Goal: Task Accomplishment & Management: Manage account settings

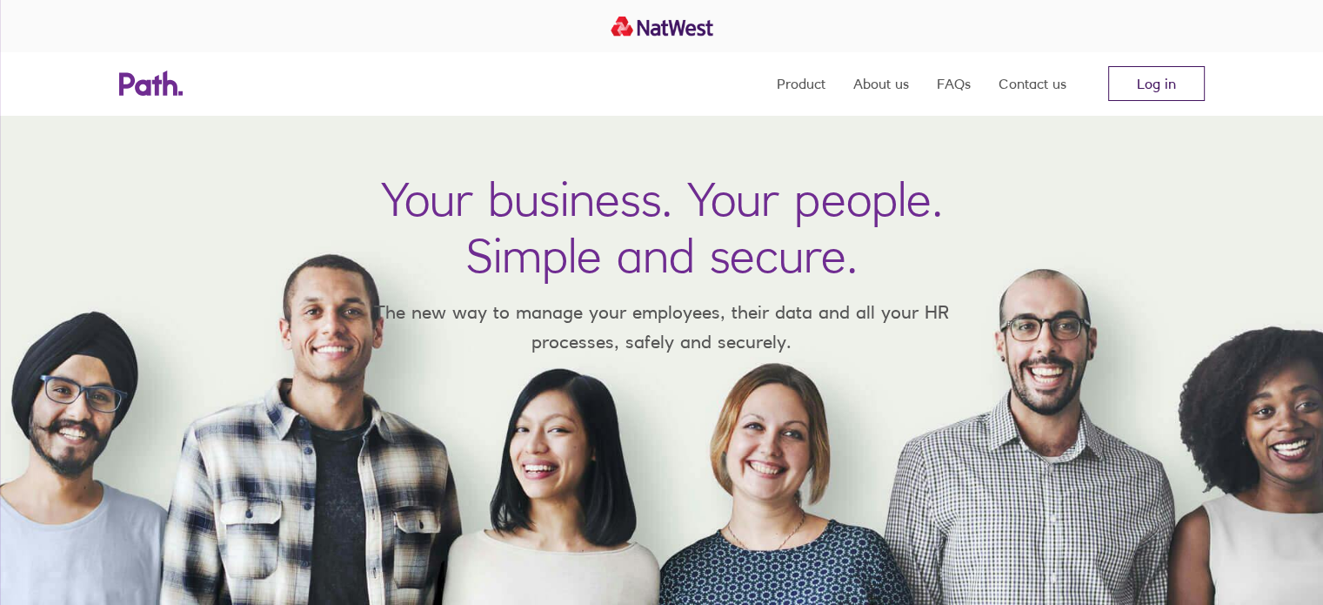
click at [1155, 77] on link "Log in" at bounding box center [1157, 83] width 97 height 35
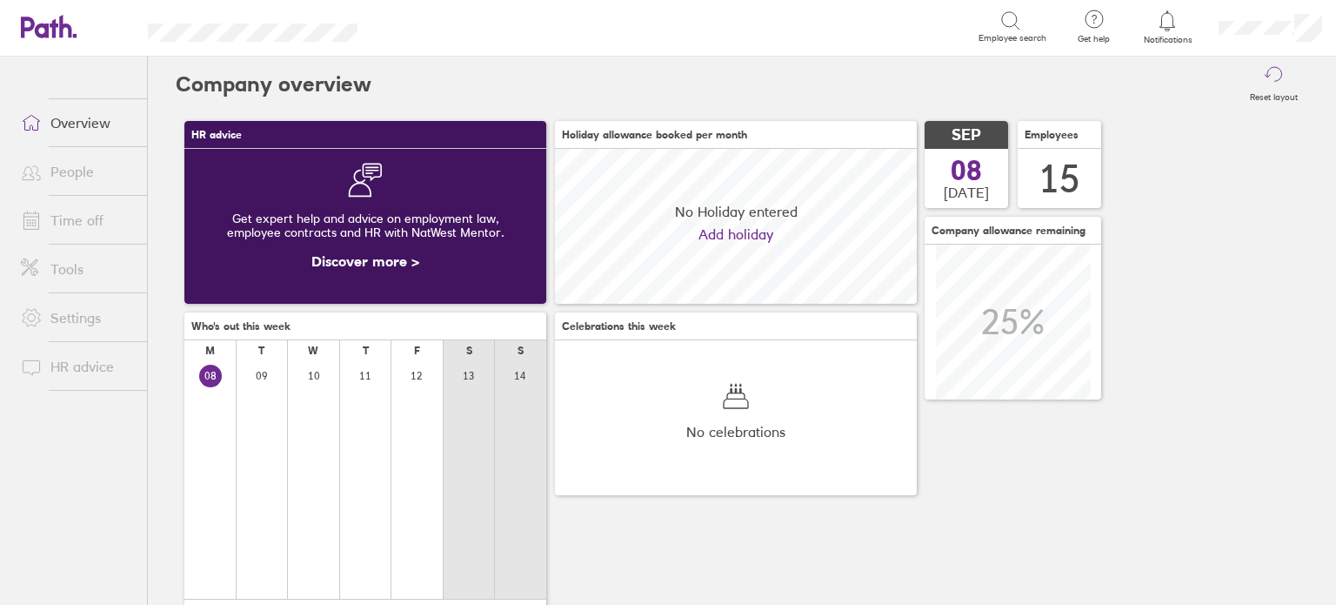
scroll to position [154, 362]
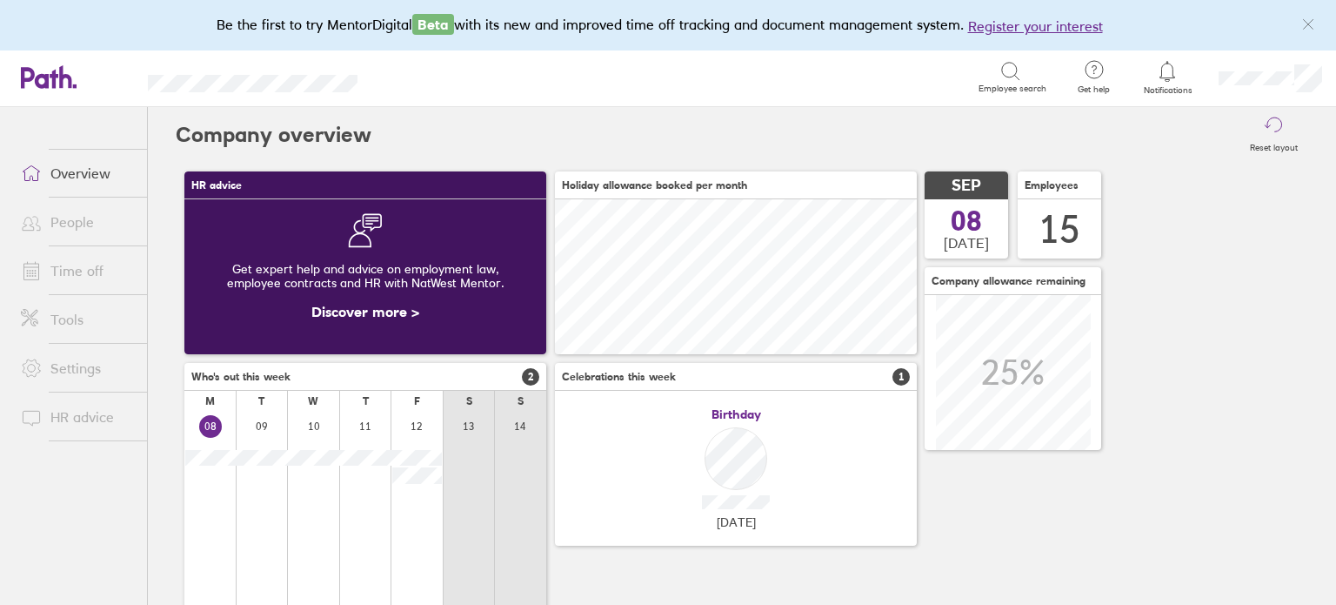
click at [56, 264] on link "Time off" at bounding box center [77, 270] width 140 height 35
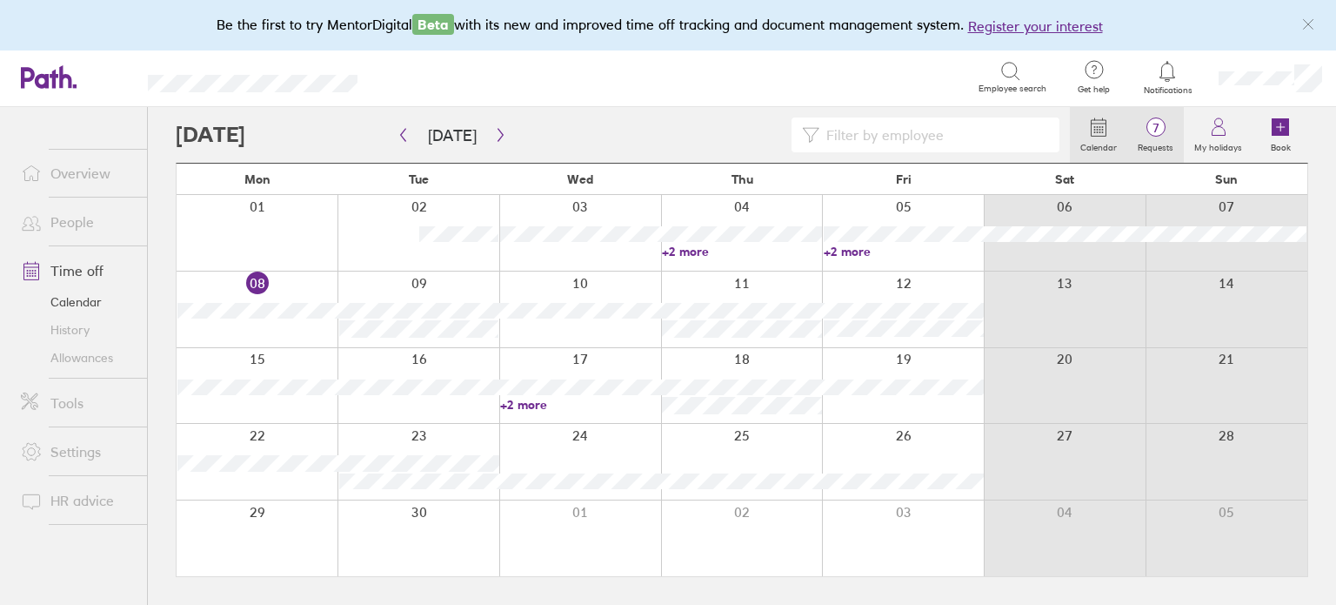
click at [1157, 121] on span "7" at bounding box center [1156, 128] width 57 height 14
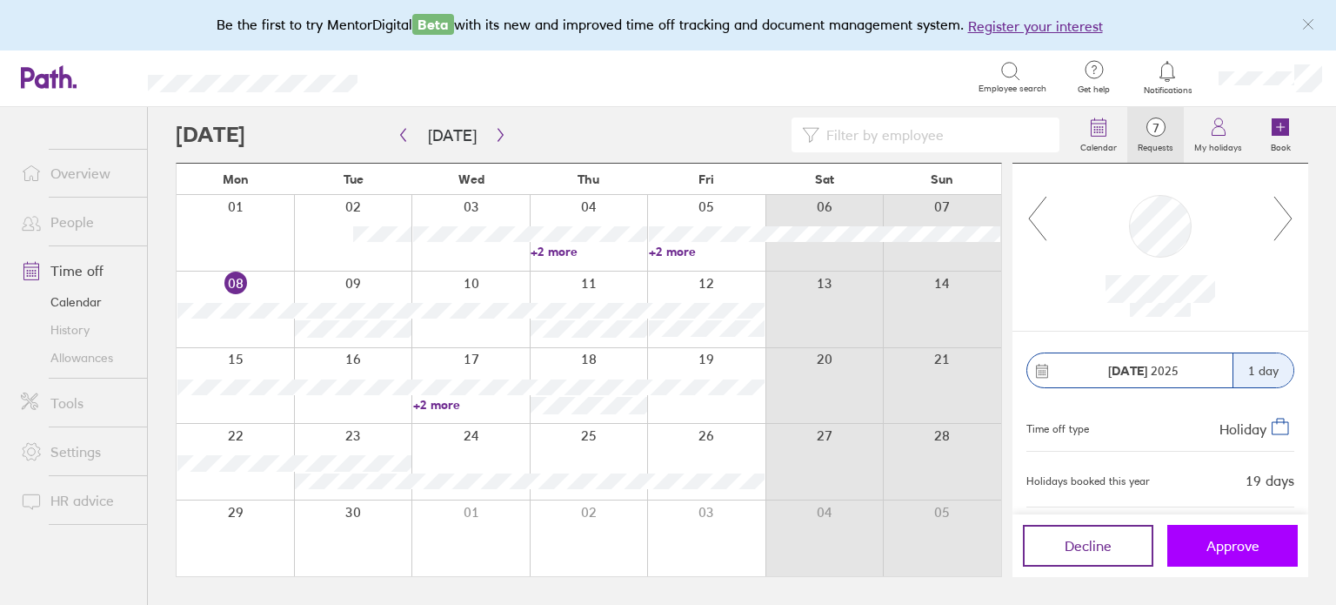
click at [1240, 541] on span "Approve" at bounding box center [1233, 546] width 53 height 16
click at [1238, 541] on span "Approve" at bounding box center [1233, 546] width 53 height 16
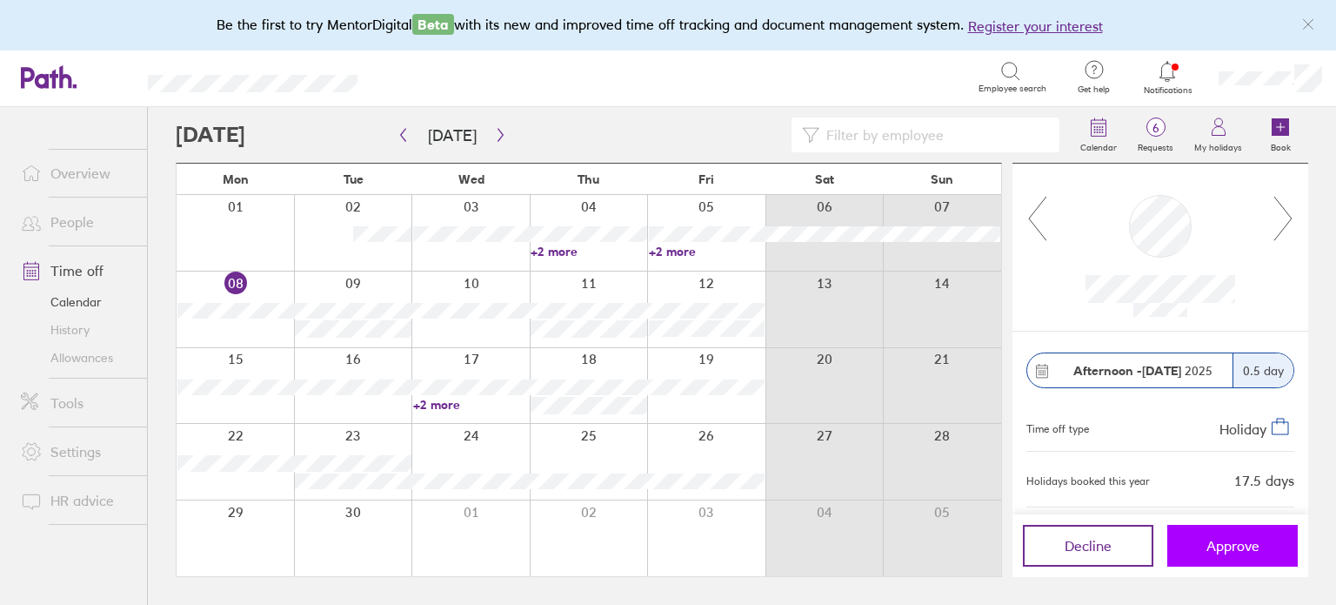
click at [1237, 541] on span "Approve" at bounding box center [1233, 546] width 53 height 16
click at [1240, 541] on span "Approve" at bounding box center [1233, 546] width 53 height 16
click at [1238, 530] on button "Approve" at bounding box center [1233, 546] width 131 height 42
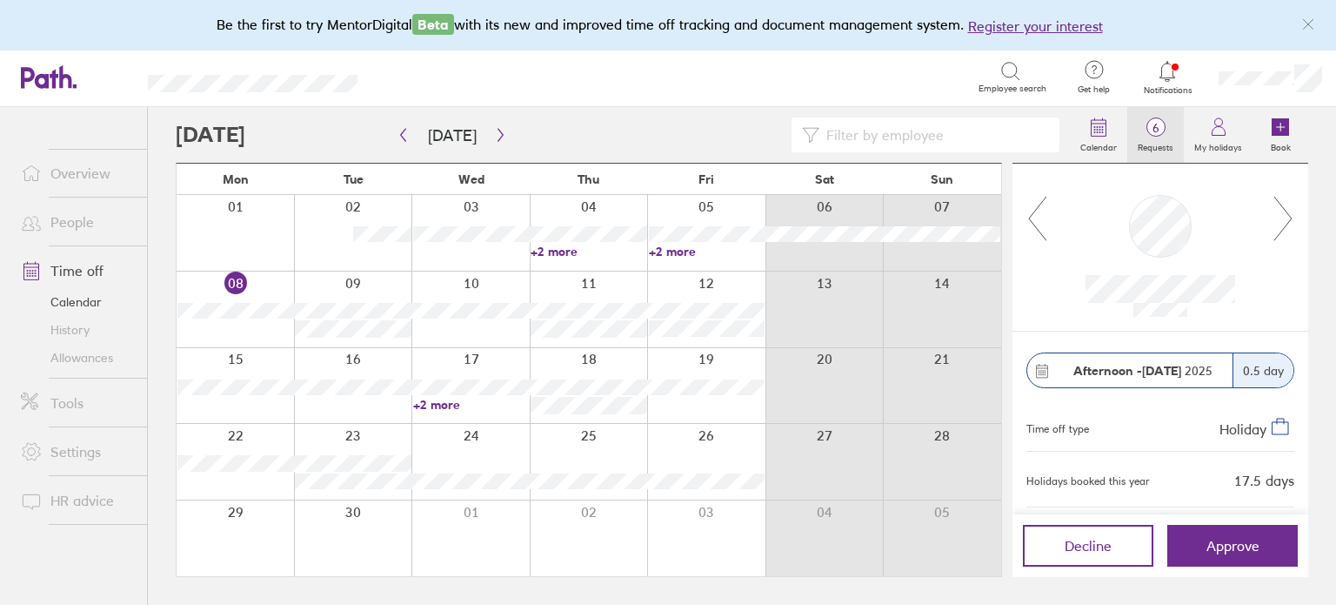
click at [1154, 121] on span "6" at bounding box center [1156, 128] width 57 height 14
click at [1236, 551] on span "Approve" at bounding box center [1233, 546] width 53 height 16
click at [1283, 206] on icon at bounding box center [1283, 219] width 17 height 44
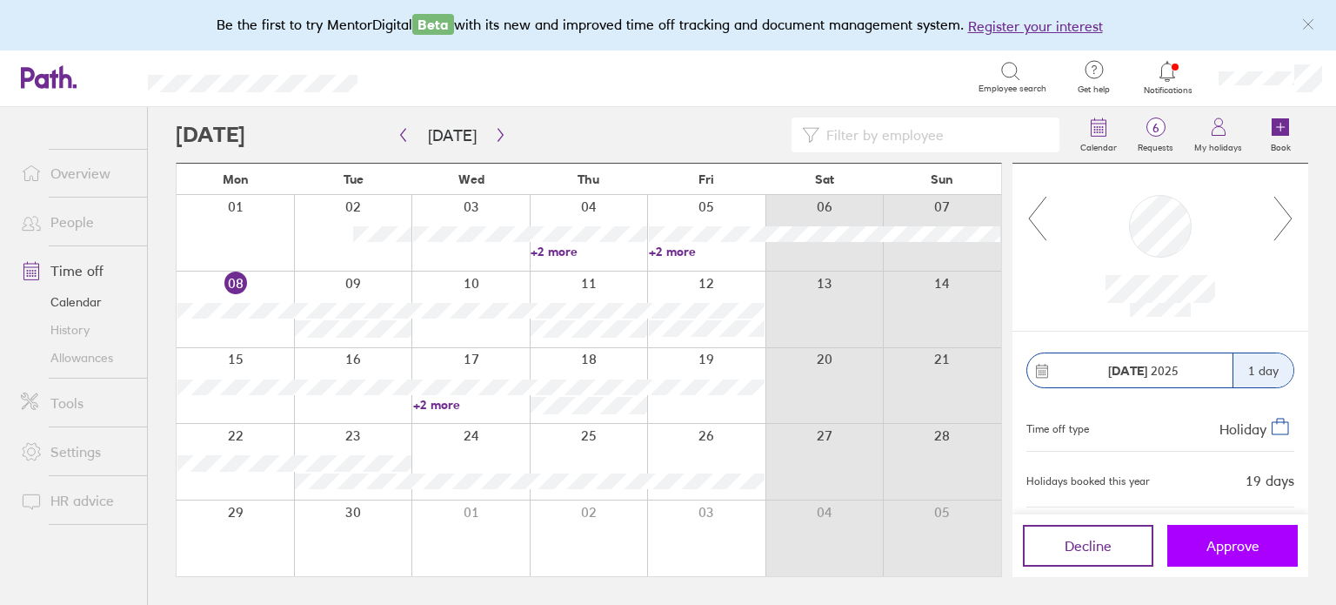
click at [1224, 547] on span "Approve" at bounding box center [1233, 546] width 53 height 16
click at [1229, 536] on button "Approve" at bounding box center [1233, 546] width 131 height 42
click at [1245, 543] on span "Approve" at bounding box center [1233, 546] width 53 height 16
click at [1242, 543] on span "Approve" at bounding box center [1233, 546] width 53 height 16
click at [1246, 543] on span "Approve" at bounding box center [1233, 546] width 53 height 16
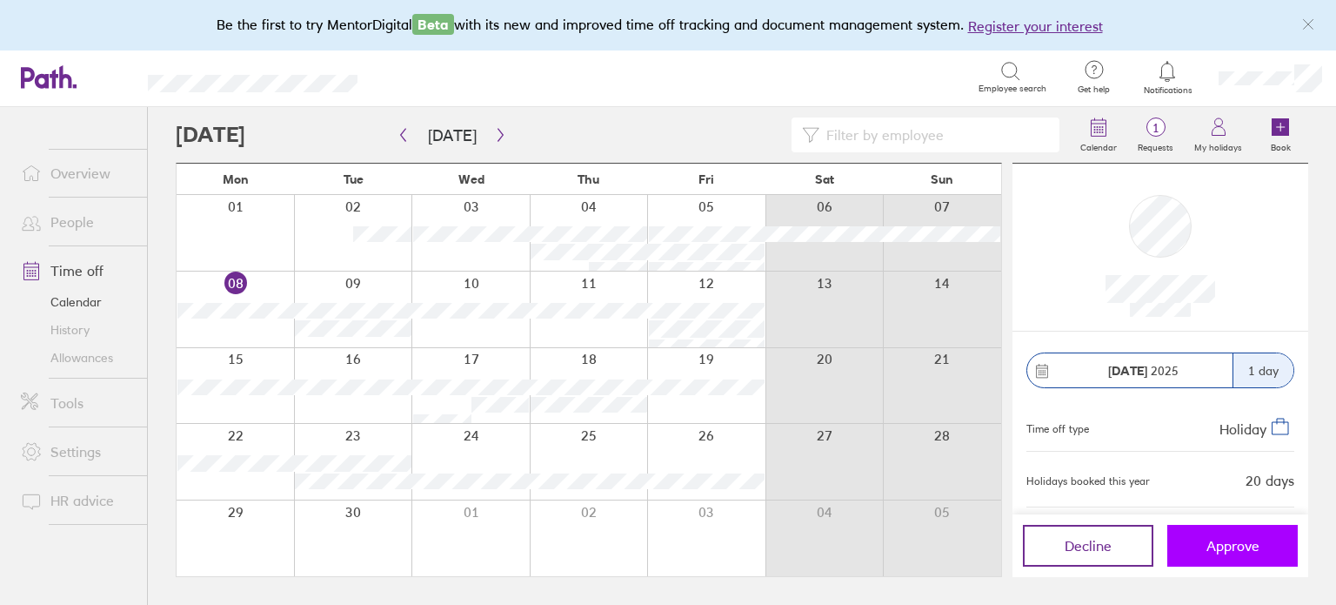
click at [1255, 538] on span "Approve" at bounding box center [1233, 546] width 53 height 16
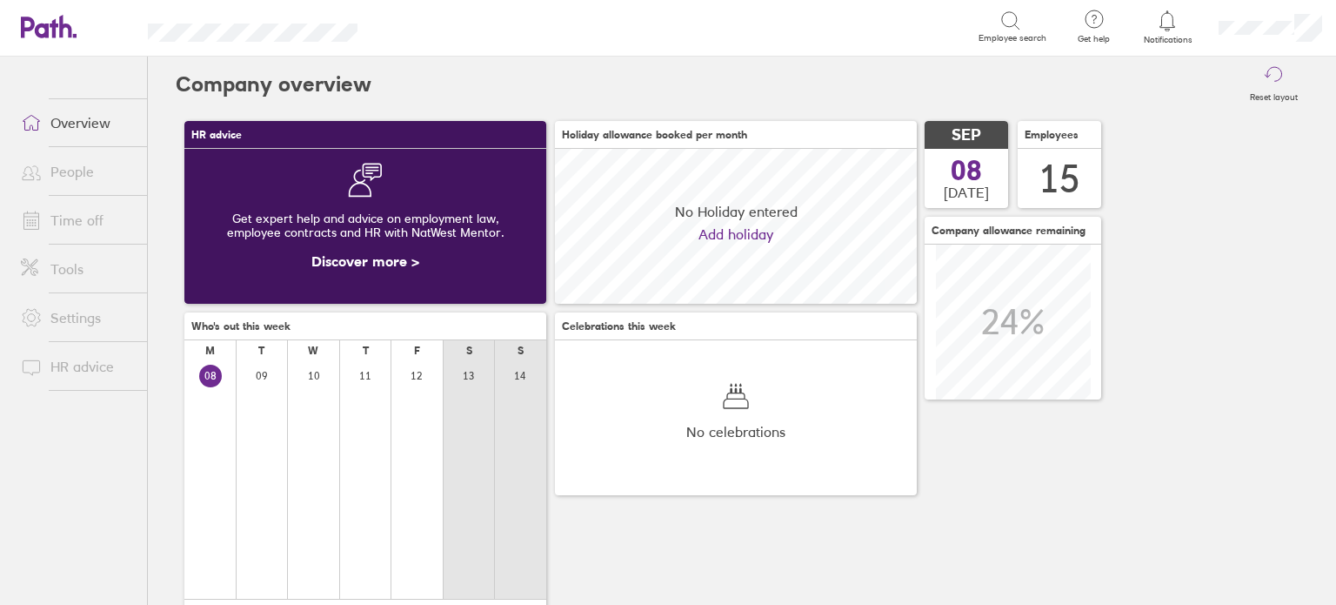
scroll to position [154, 362]
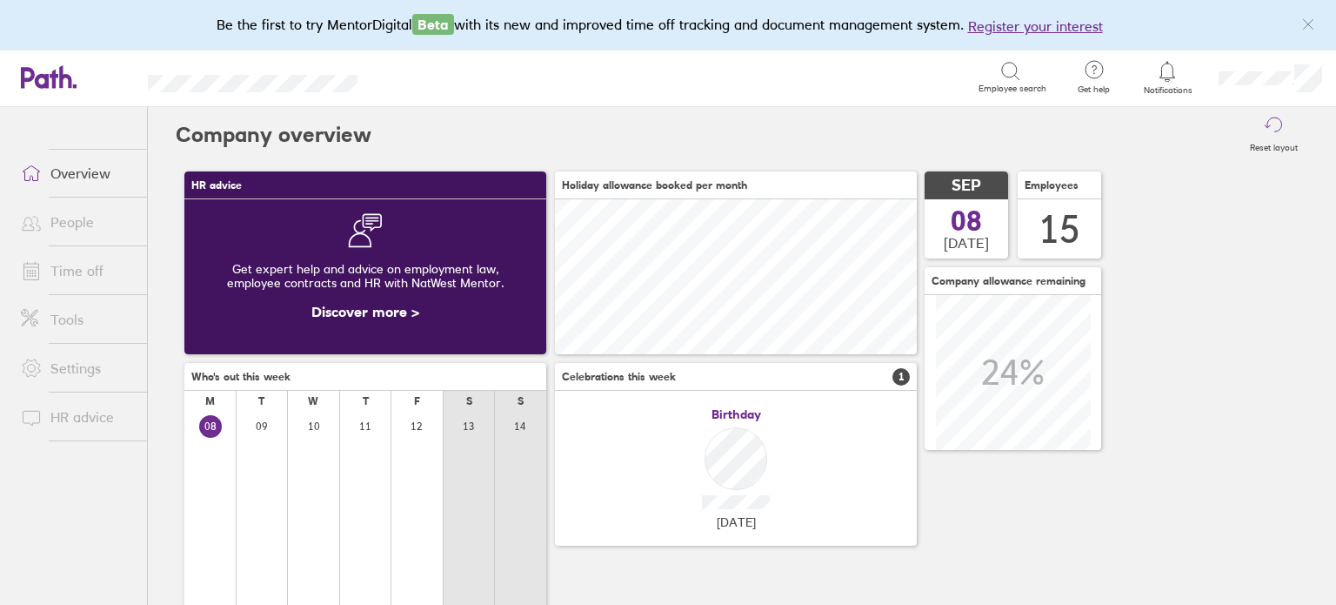
click at [66, 265] on link "Time off" at bounding box center [77, 270] width 140 height 35
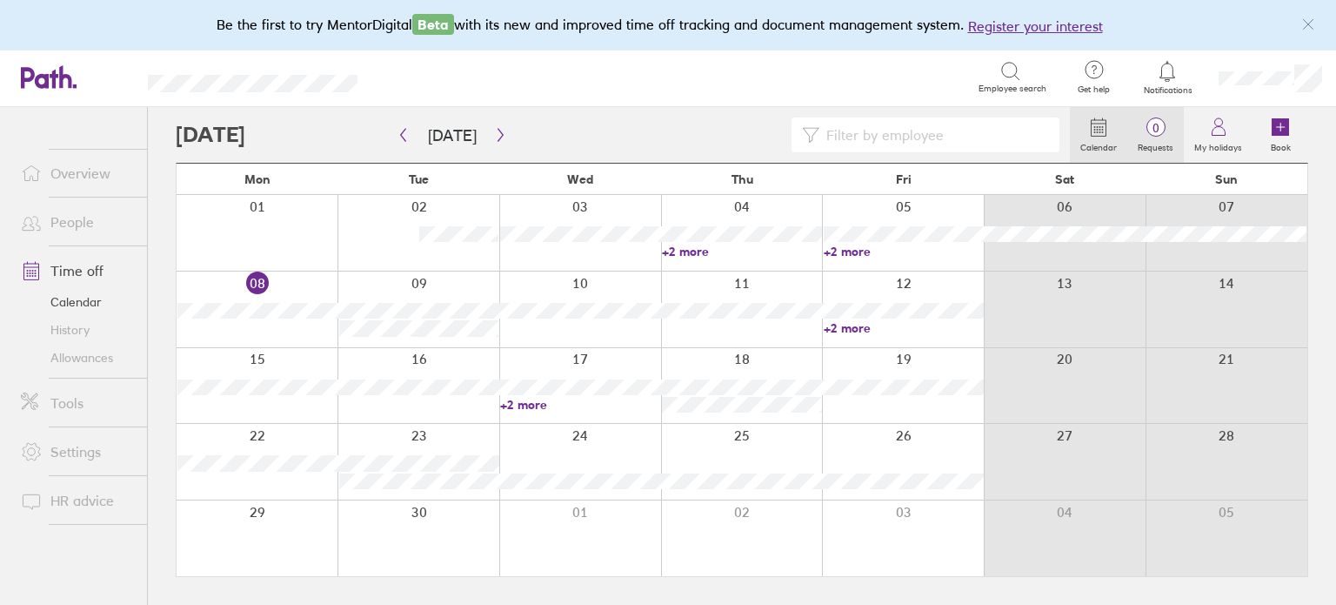
click at [1159, 126] on span "0" at bounding box center [1156, 128] width 57 height 14
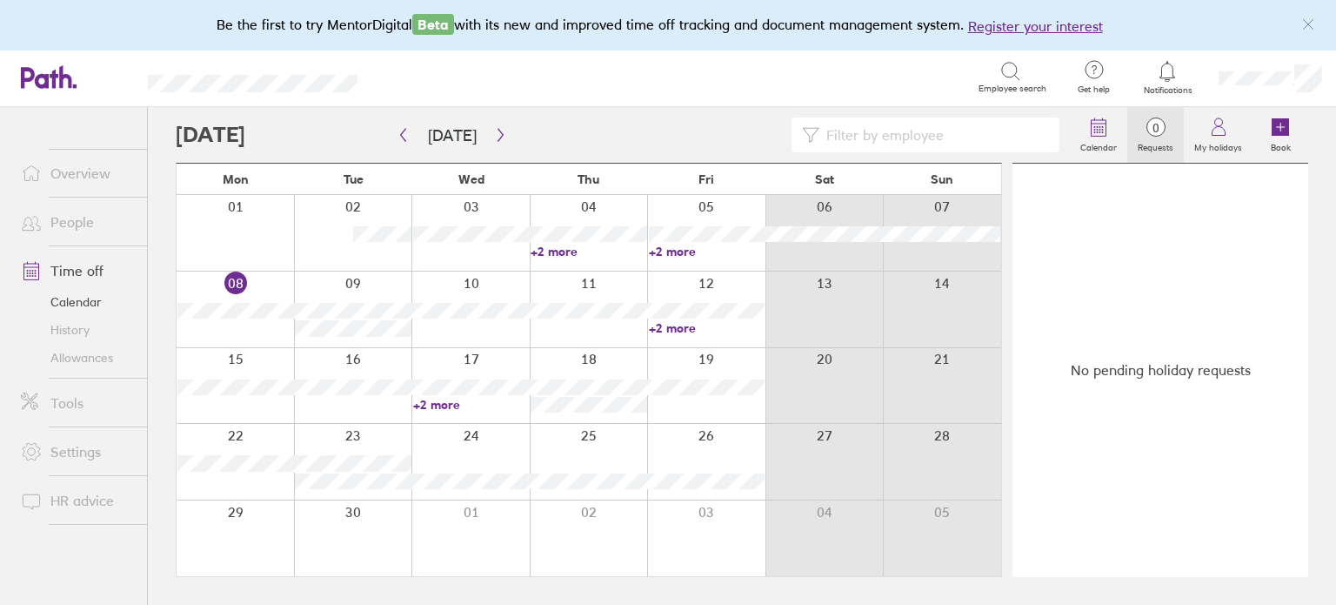
click at [654, 326] on link "+2 more" at bounding box center [707, 328] width 116 height 16
